Goal: Task Accomplishment & Management: Manage account settings

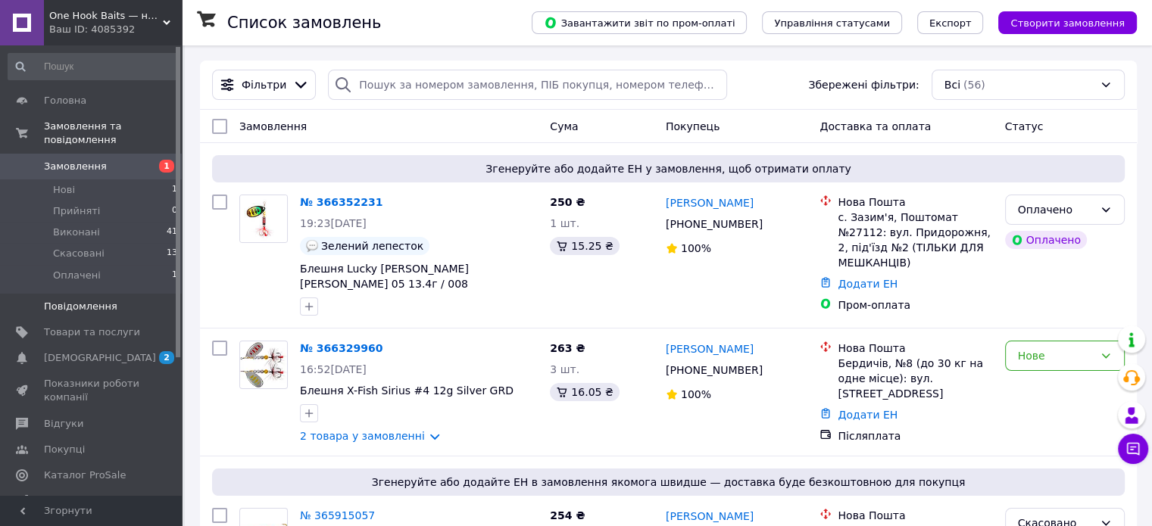
click at [100, 300] on span "Повідомлення" at bounding box center [80, 307] width 73 height 14
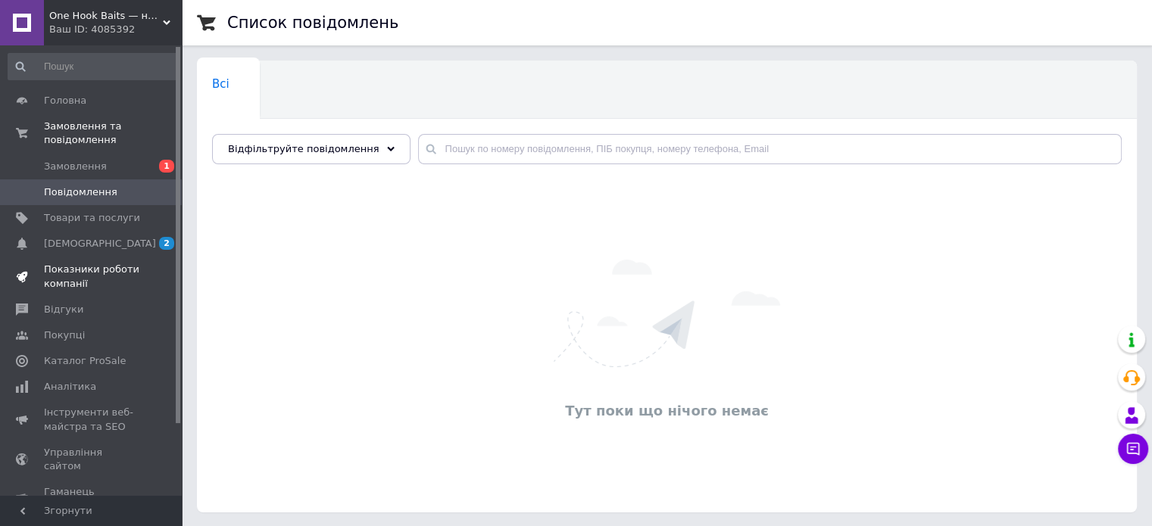
click at [95, 263] on span "Показники роботи компанії" at bounding box center [92, 276] width 96 height 27
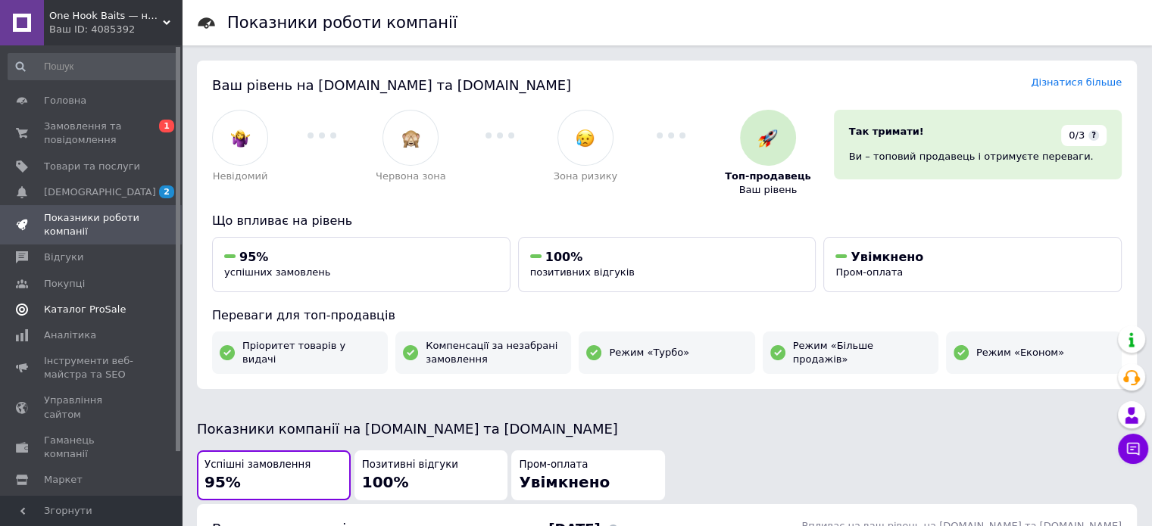
click at [91, 309] on span "Каталог ProSale" at bounding box center [85, 310] width 82 height 14
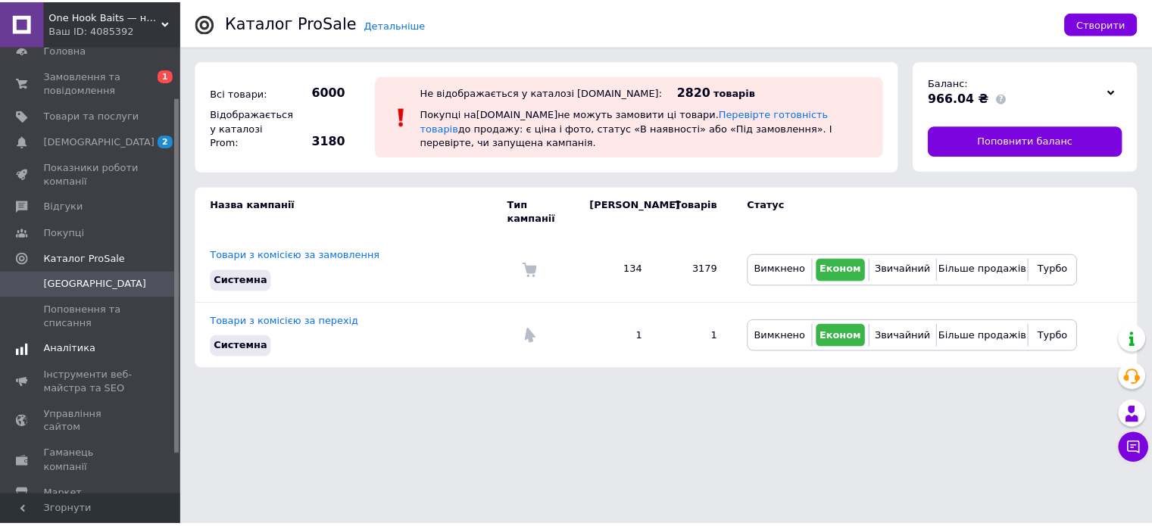
scroll to position [114, 0]
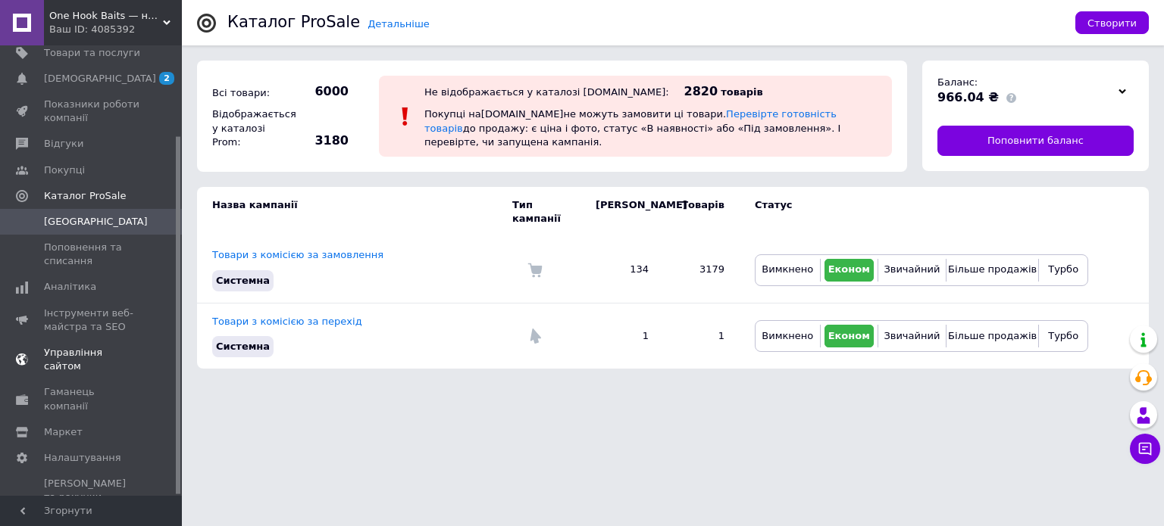
click at [117, 349] on span "Управління сайтом" at bounding box center [92, 359] width 96 height 27
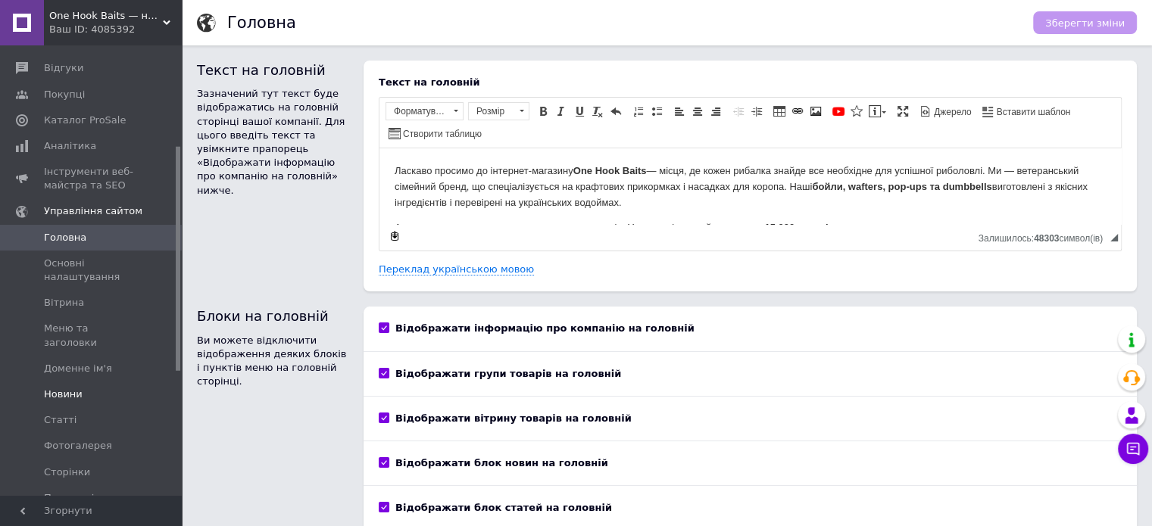
scroll to position [265, 0]
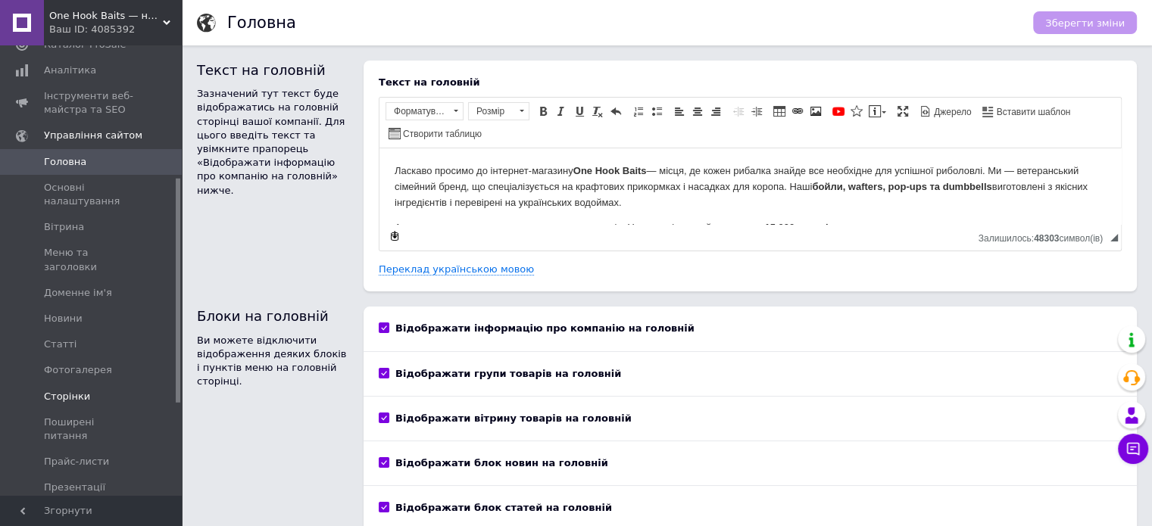
click at [77, 390] on span "Сторінки" at bounding box center [67, 397] width 46 height 14
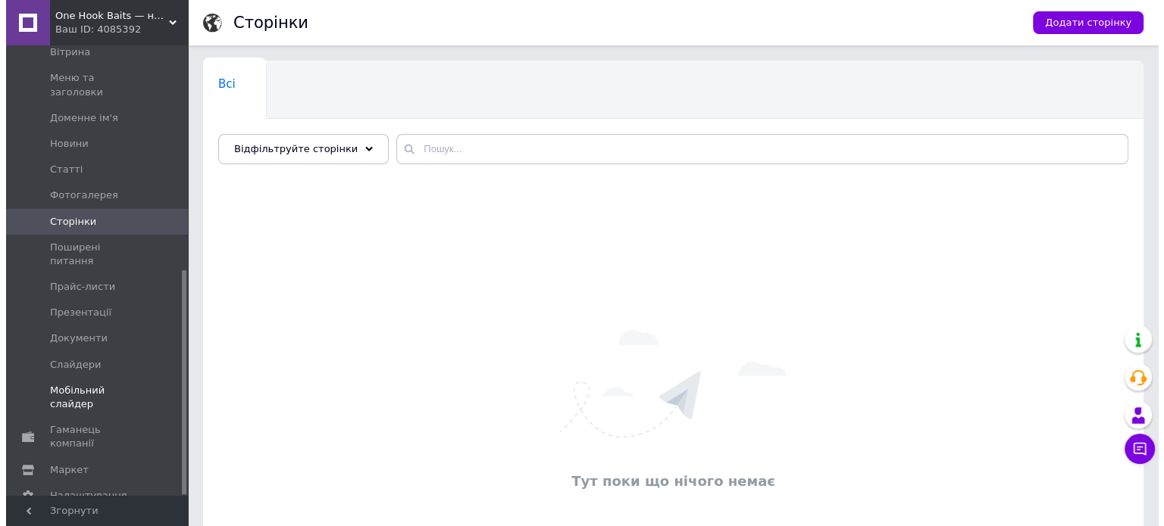
scroll to position [451, 0]
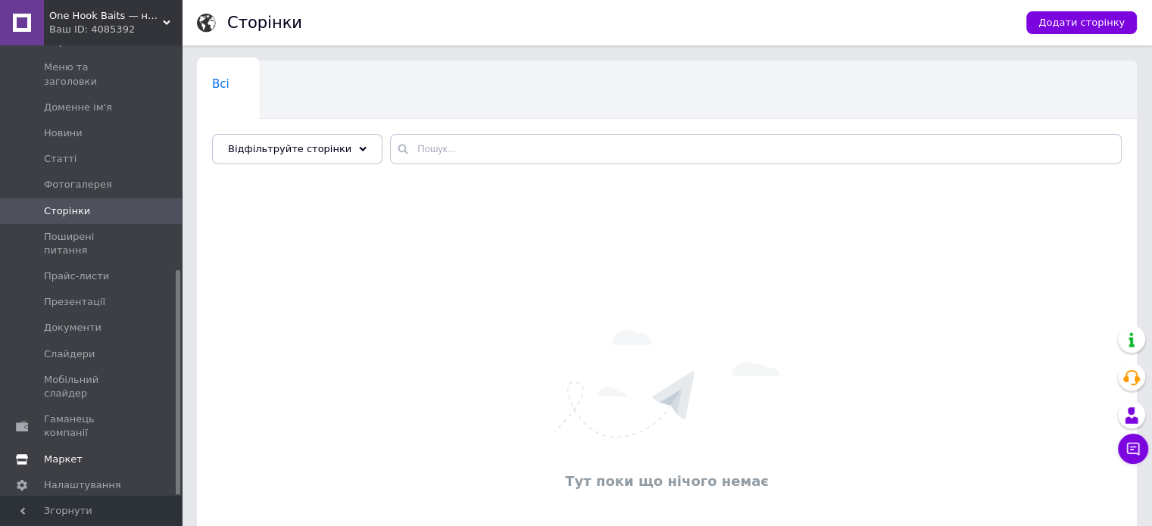
click at [62, 453] on span "Маркет" at bounding box center [63, 460] width 39 height 14
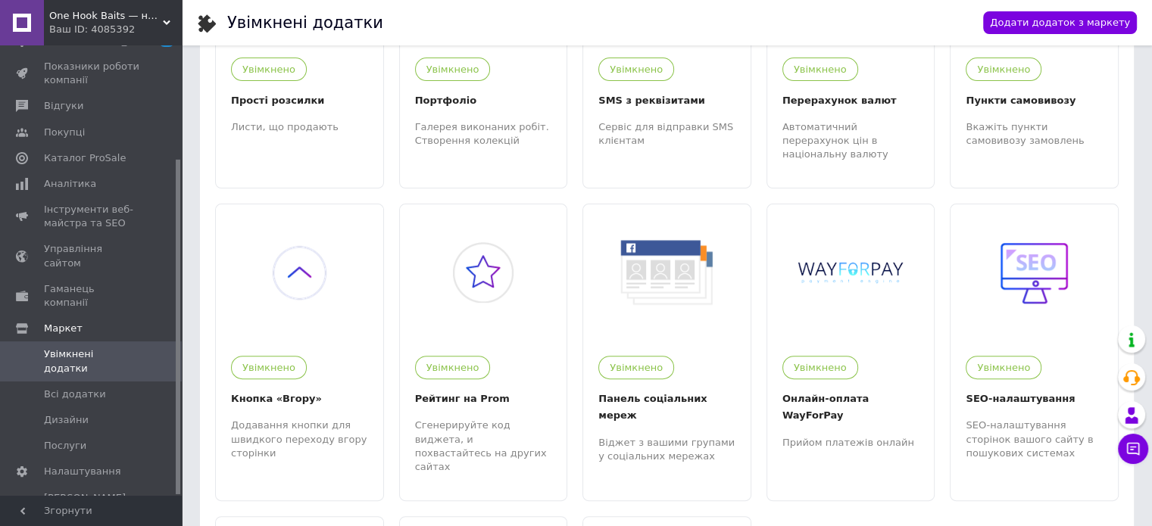
scroll to position [530, 0]
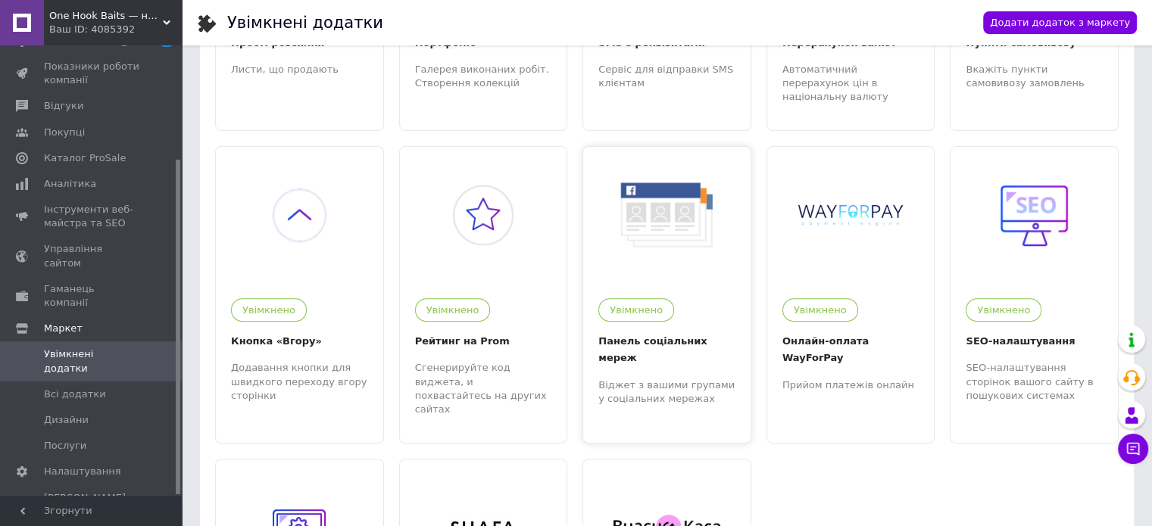
drag, startPoint x: 214, startPoint y: 380, endPoint x: 638, endPoint y: 334, distance: 426.7
click at [638, 334] on div "Увімкнено Панель соціальних мереж Віджет з вашими групами у соціальних мережах" at bounding box center [666, 344] width 167 height 123
click at [104, 465] on span "Налаштування" at bounding box center [82, 472] width 77 height 14
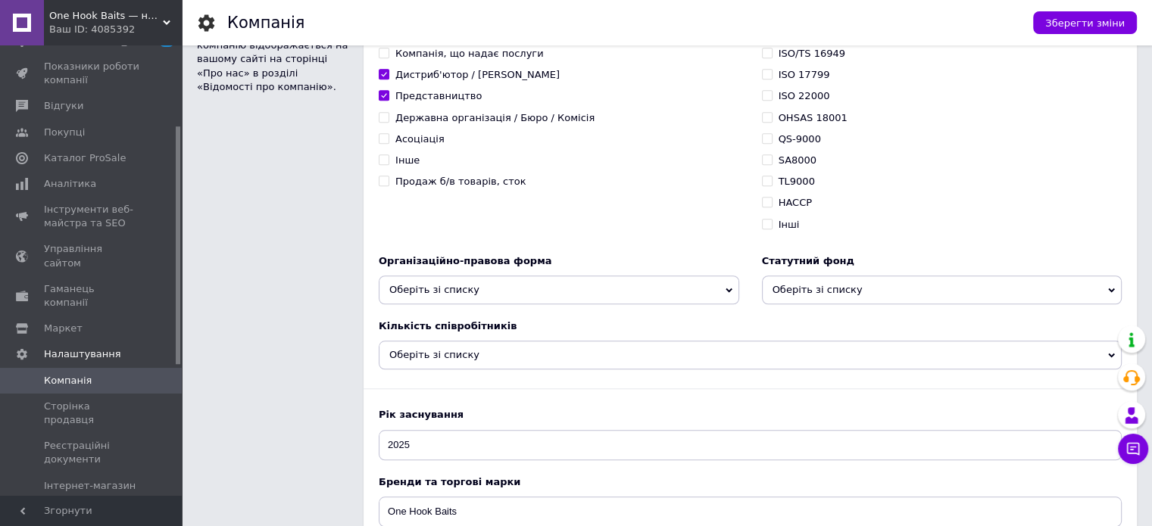
scroll to position [1439, 0]
